Goal: Transaction & Acquisition: Purchase product/service

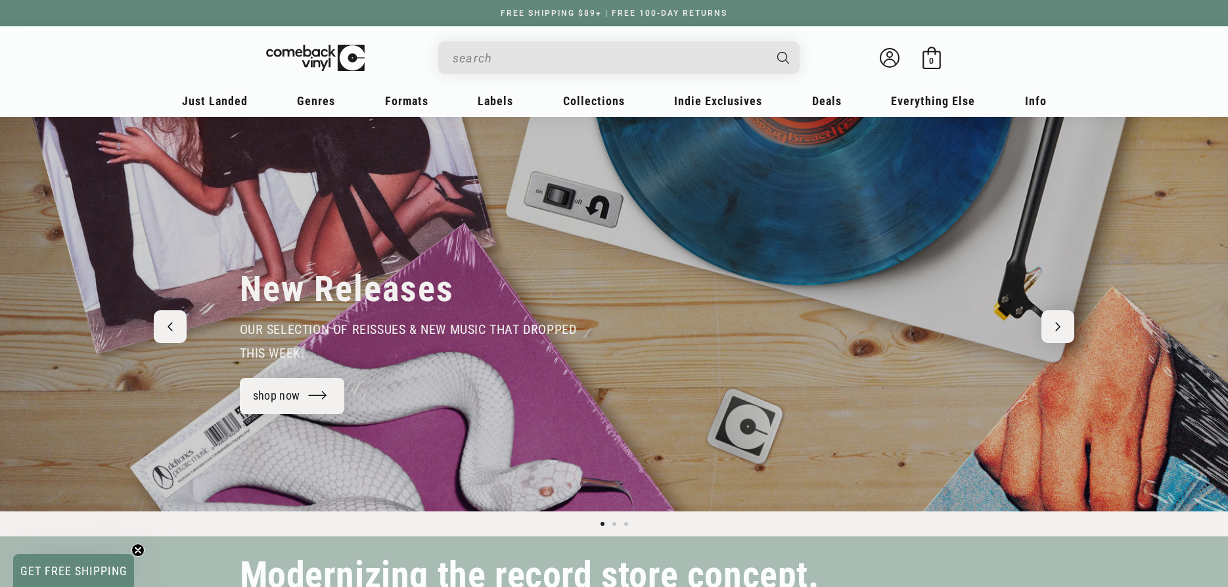
click at [610, 68] on input "When autocomplete results are available use up and down arrows to review and en…" at bounding box center [609, 58] width 312 height 27
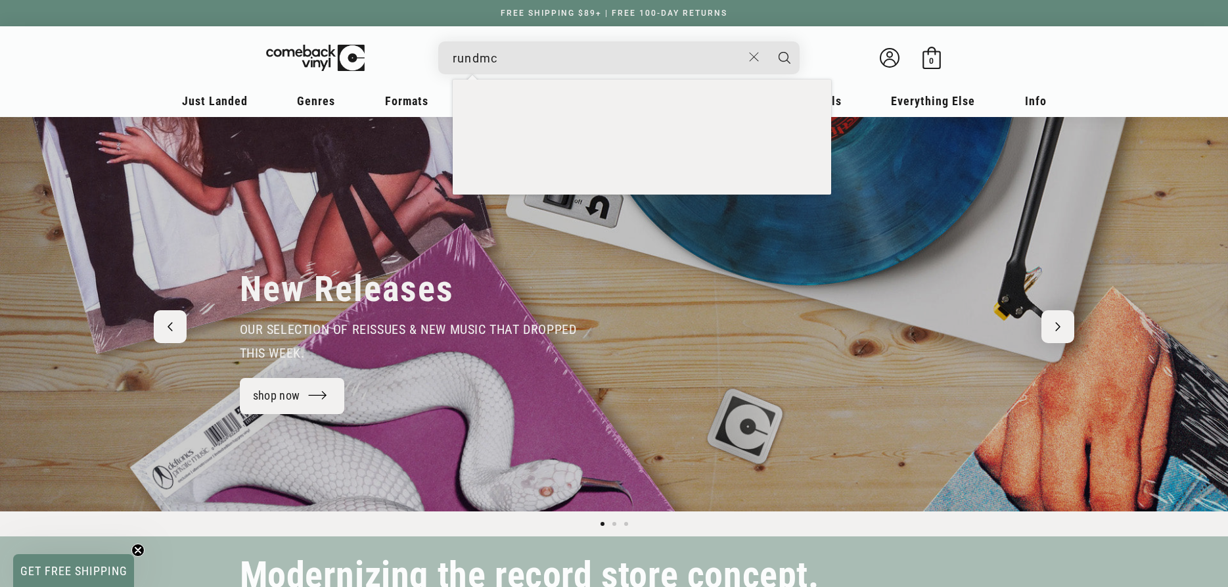
type input "rundmc"
click at [768, 41] on button "Search" at bounding box center [784, 57] width 33 height 33
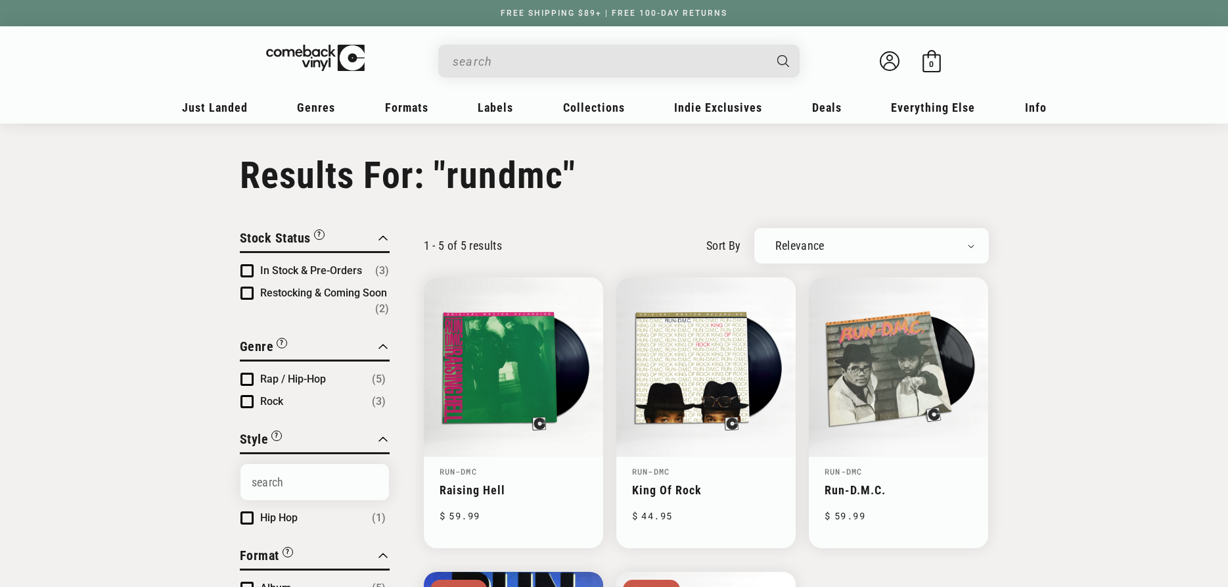
type input "rundmc"
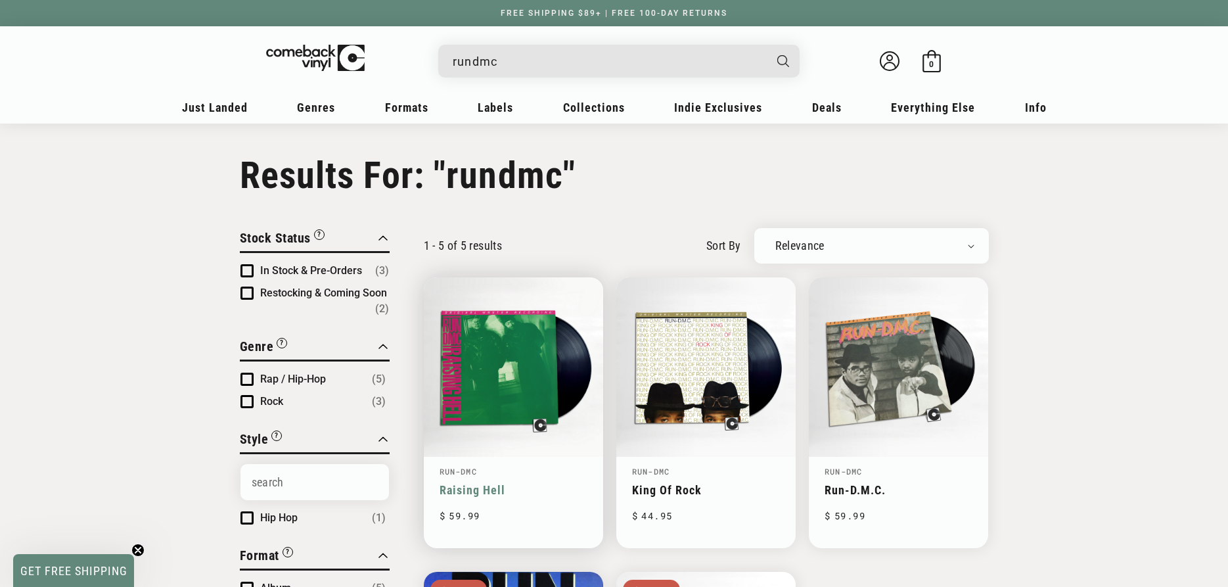
click at [488, 483] on link "Raising Hell" at bounding box center [514, 490] width 148 height 14
